Goal: Entertainment & Leisure: Consume media (video, audio)

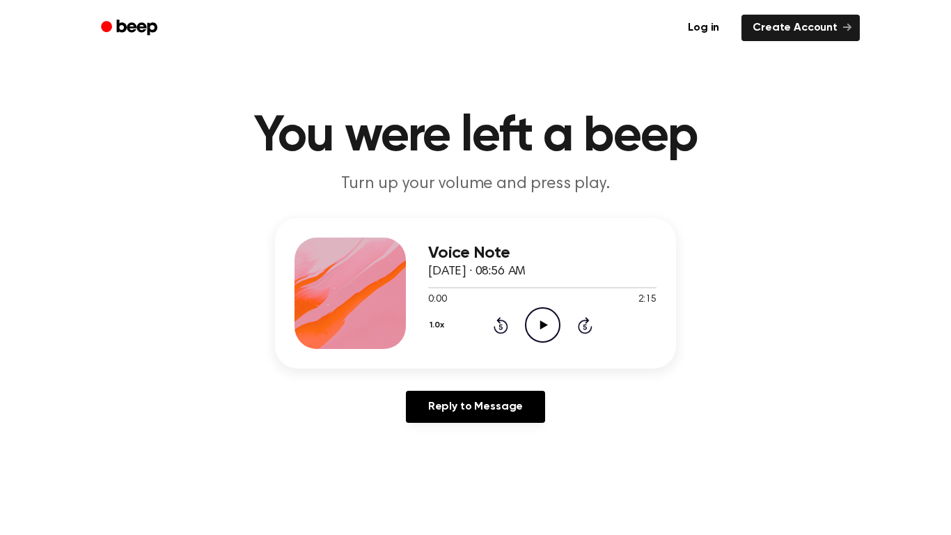
click at [536, 314] on icon "Play Audio" at bounding box center [542, 324] width 35 height 35
click at [554, 334] on icon "Pause Audio" at bounding box center [542, 324] width 35 height 35
drag, startPoint x: 434, startPoint y: 284, endPoint x: 369, endPoint y: 292, distance: 66.0
click at [369, 292] on div "Voice Note [DATE] · 08:56 AM 0:03 2:15 Your browser does not support the [objec…" at bounding box center [475, 293] width 401 height 150
drag, startPoint x: 429, startPoint y: 286, endPoint x: 388, endPoint y: 290, distance: 42.0
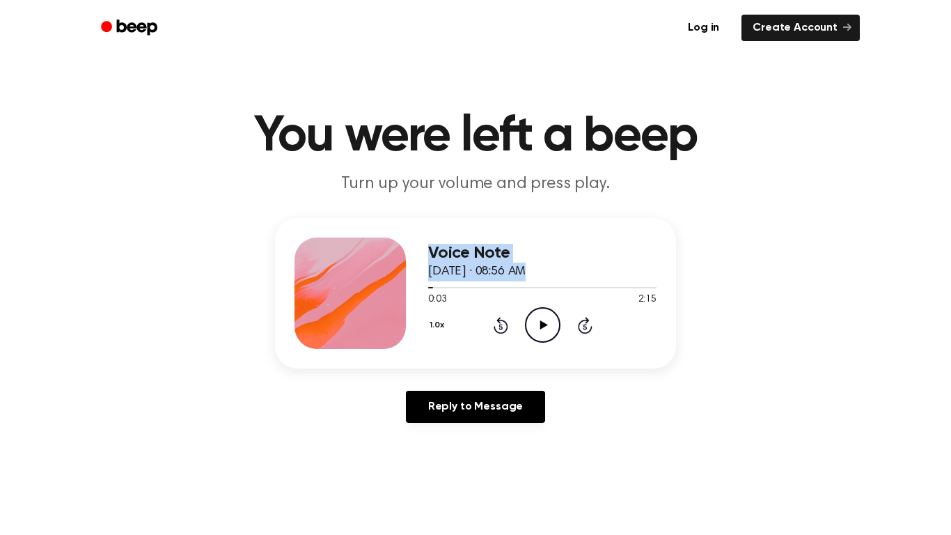
click at [388, 290] on div "Voice Note [DATE] · 08:56 AM 0:03 2:15 Your browser does not support the [objec…" at bounding box center [475, 293] width 401 height 150
click at [549, 331] on icon "Play Audio" at bounding box center [542, 324] width 35 height 35
click at [549, 331] on icon "Pause Audio" at bounding box center [542, 324] width 35 height 35
click at [549, 331] on icon "Play Audio" at bounding box center [542, 324] width 35 height 35
click at [499, 321] on icon at bounding box center [500, 325] width 15 height 17
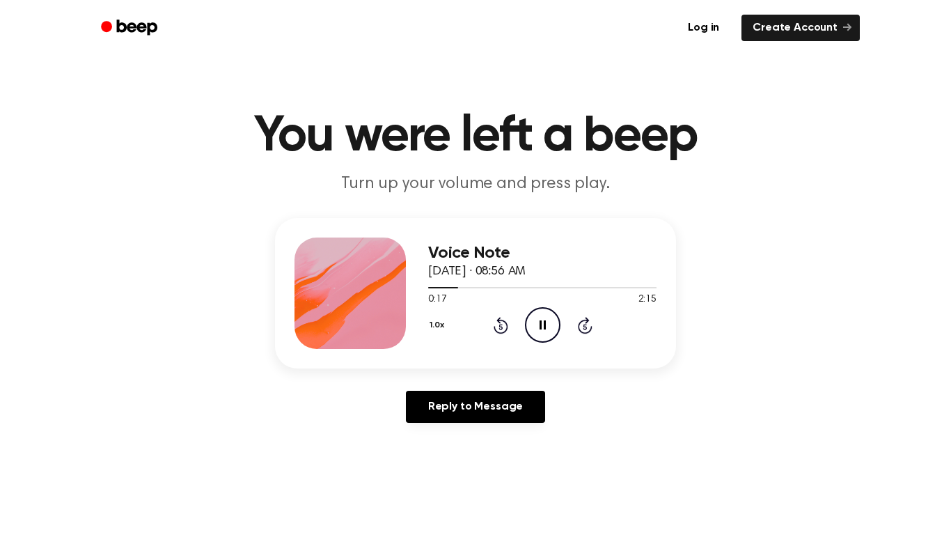
click at [499, 321] on icon at bounding box center [500, 325] width 15 height 17
